Goal: Information Seeking & Learning: Learn about a topic

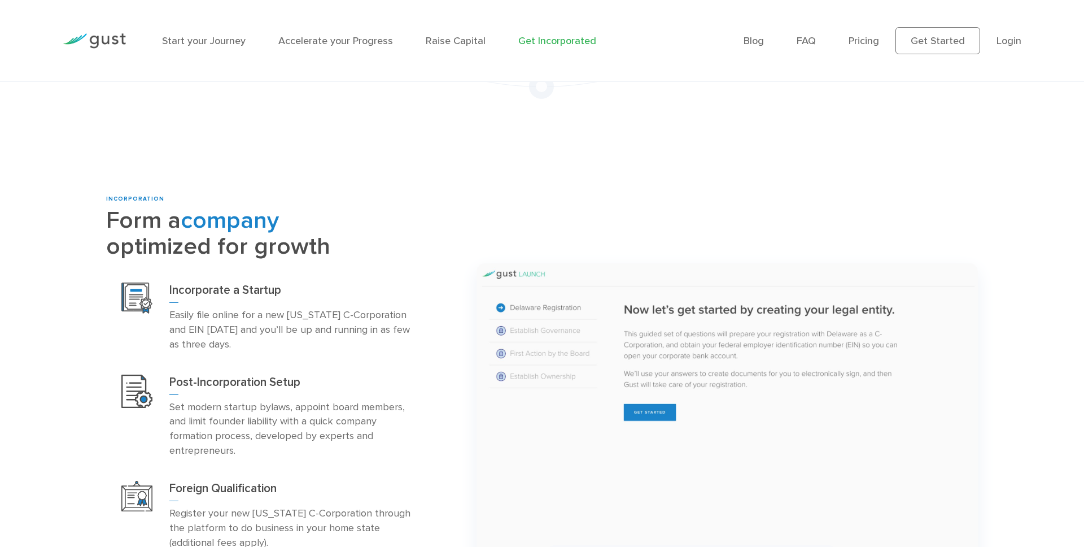
scroll to position [793, 0]
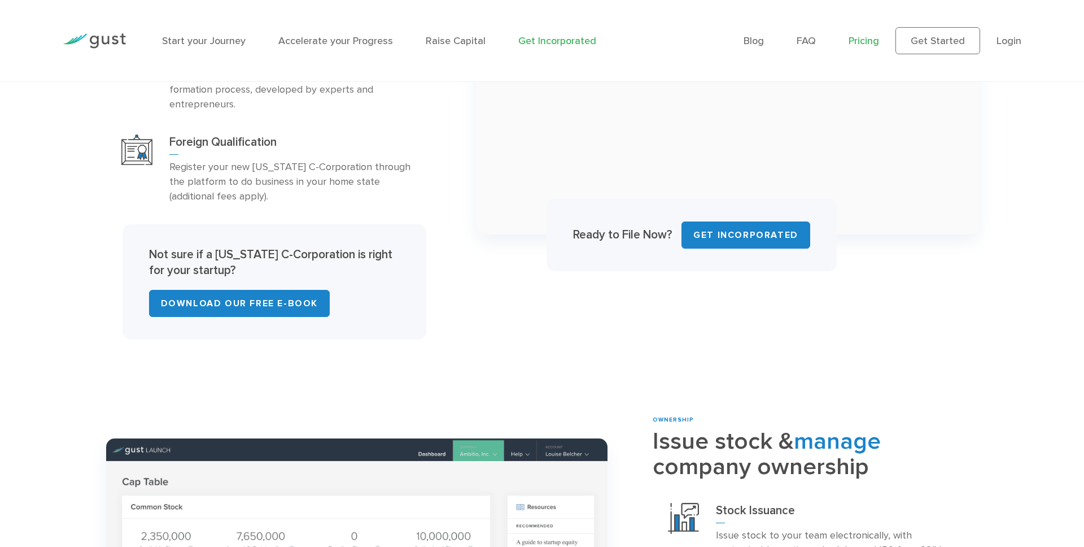
click at [867, 43] on link "Pricing" at bounding box center [864, 41] width 30 height 12
